Goal: Task Accomplishment & Management: Use online tool/utility

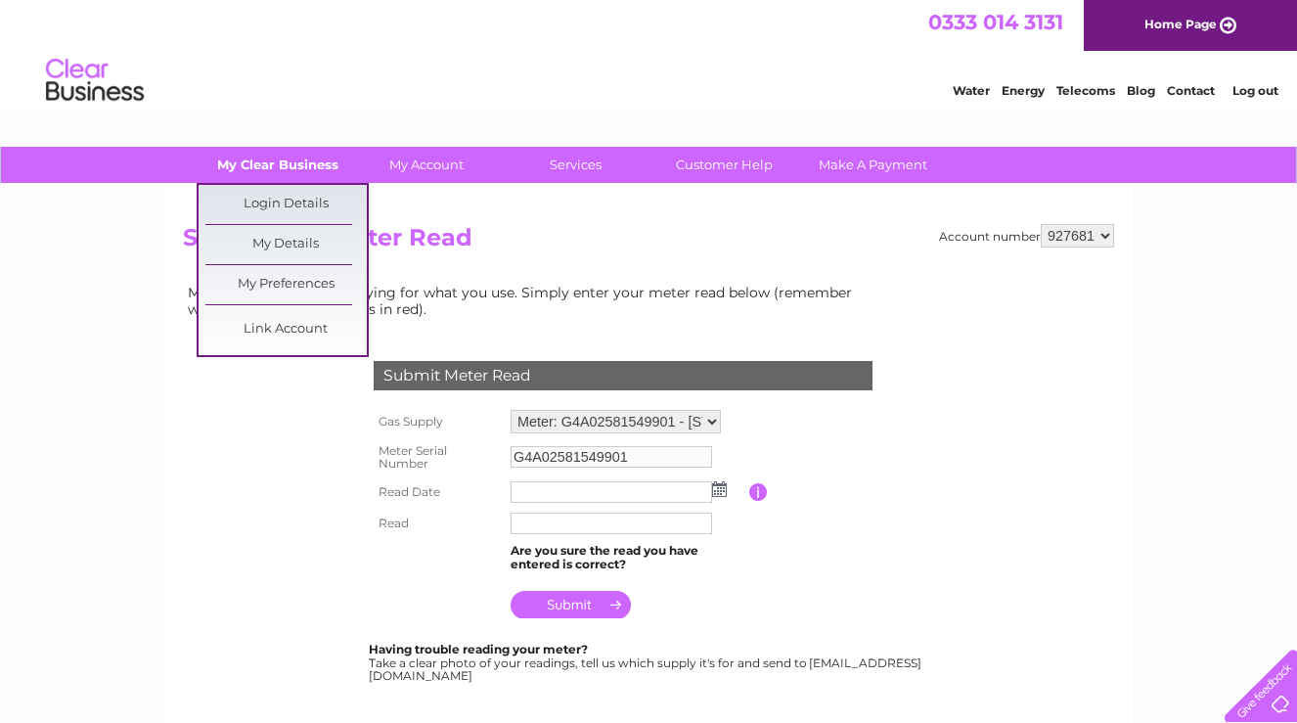
click at [294, 159] on link "My Clear Business" at bounding box center [278, 165] width 161 height 36
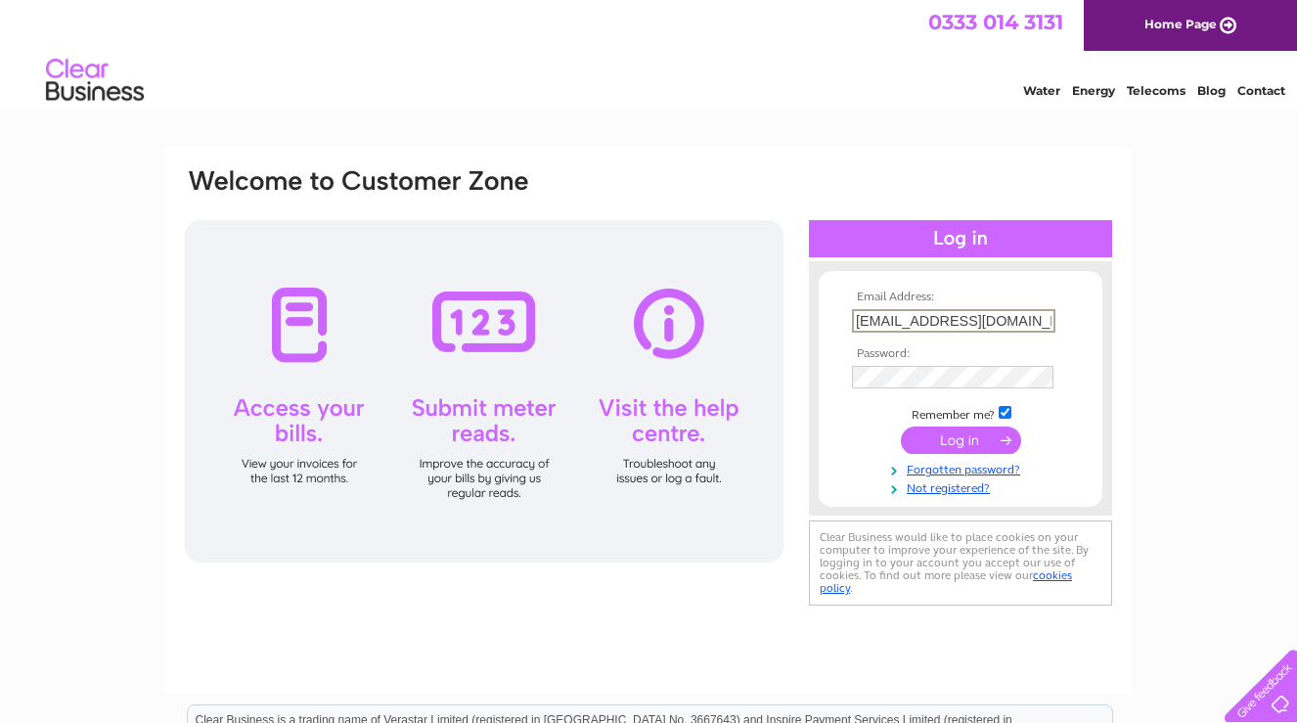
type input "jldsclow@gmail.com"
click at [1106, 337] on div "Email Address: jldsclow@gmail.com Password:" at bounding box center [960, 387] width 303 height 213
click at [939, 445] on input "submit" at bounding box center [961, 440] width 120 height 27
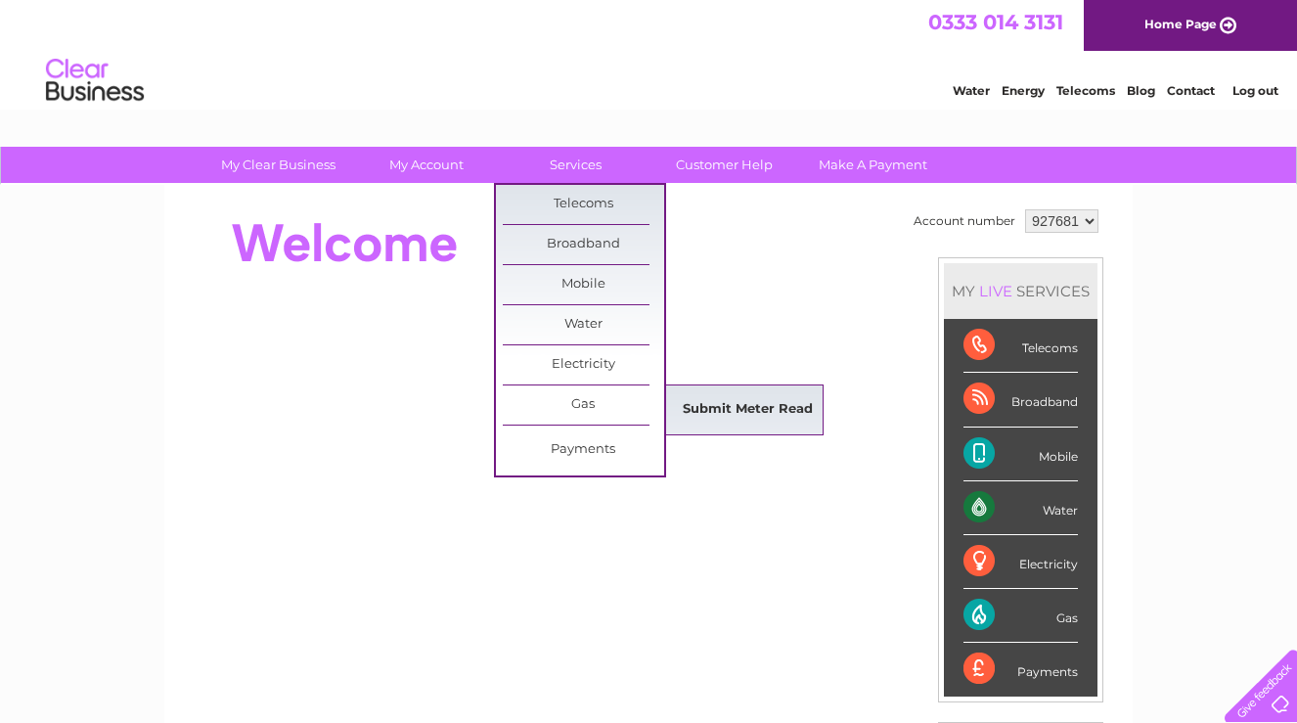
click at [689, 406] on link "Submit Meter Read" at bounding box center [747, 409] width 161 height 39
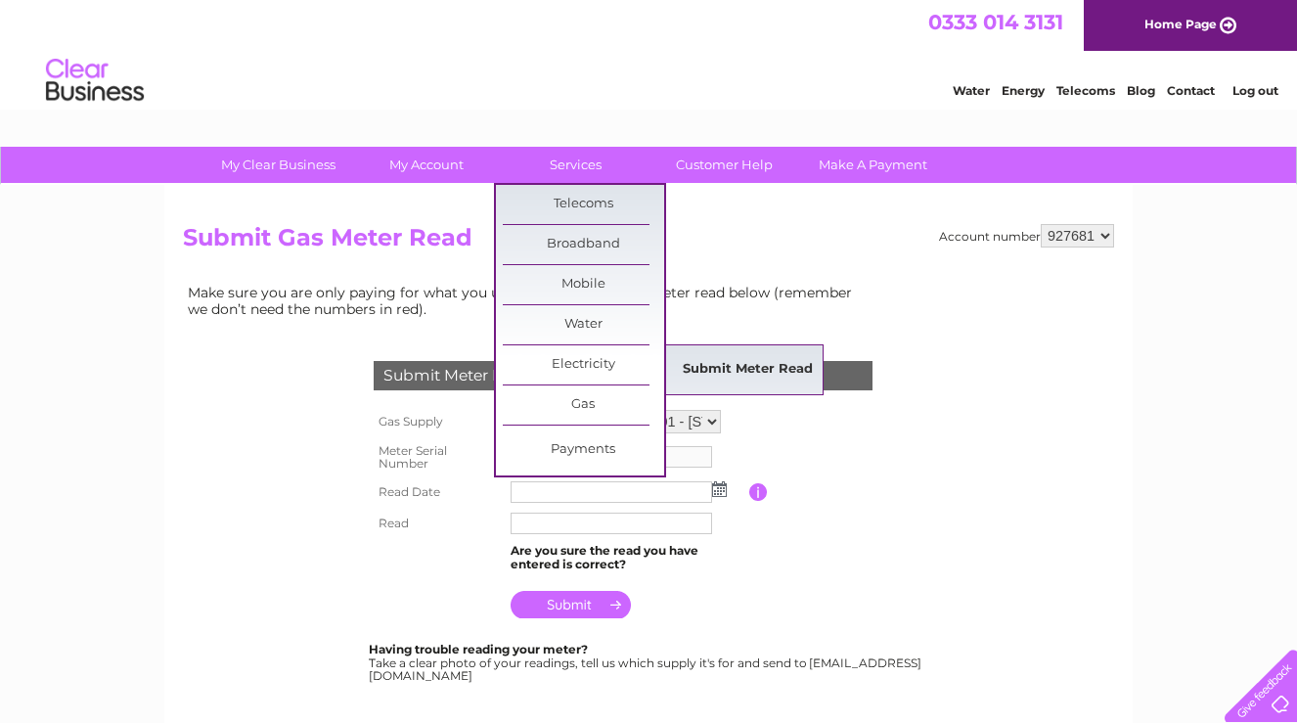
click at [723, 380] on link "Submit Meter Read" at bounding box center [747, 369] width 161 height 39
